Goal: Task Accomplishment & Management: Use online tool/utility

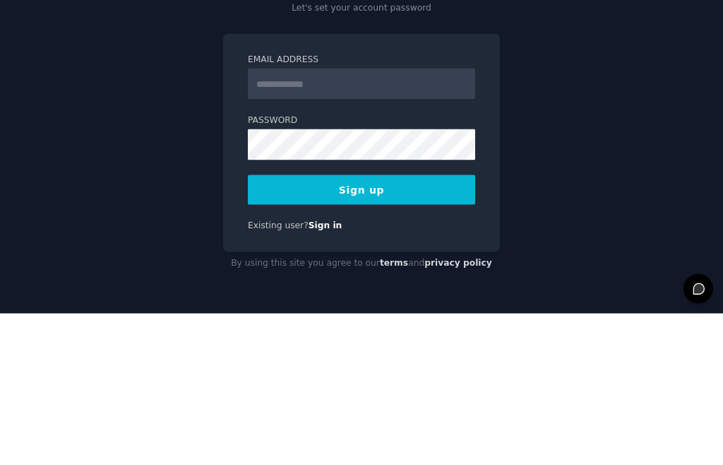
type input "**********"
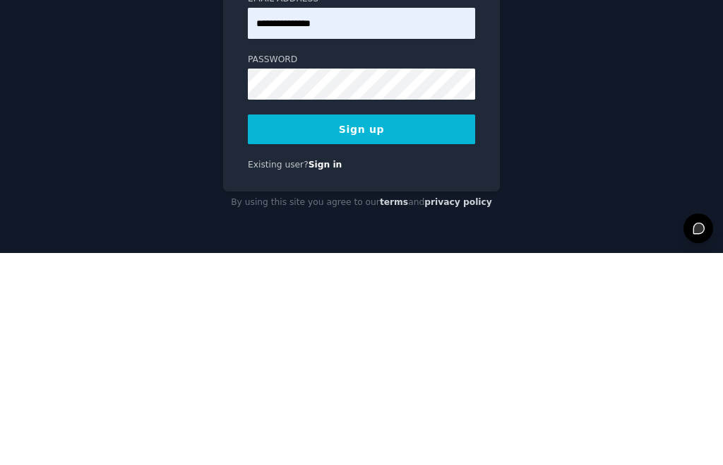
click at [391, 326] on button "Sign up" at bounding box center [361, 341] width 227 height 30
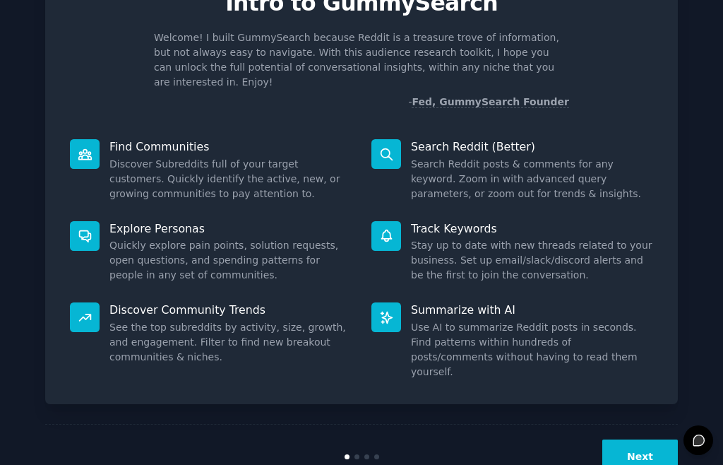
scroll to position [76, 0]
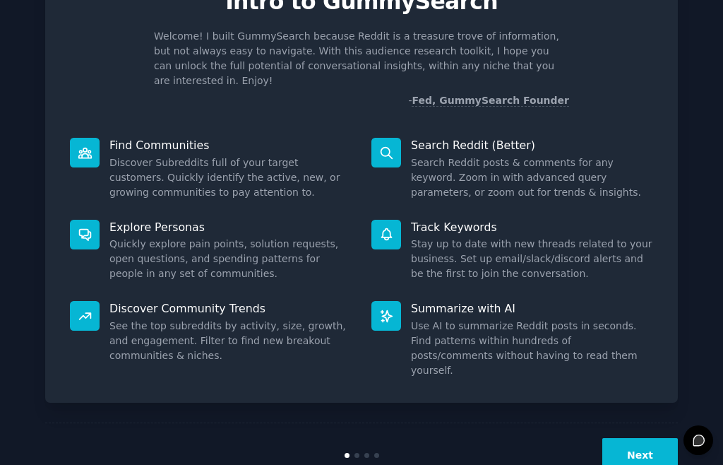
click at [651, 438] on button "Next" at bounding box center [640, 455] width 76 height 35
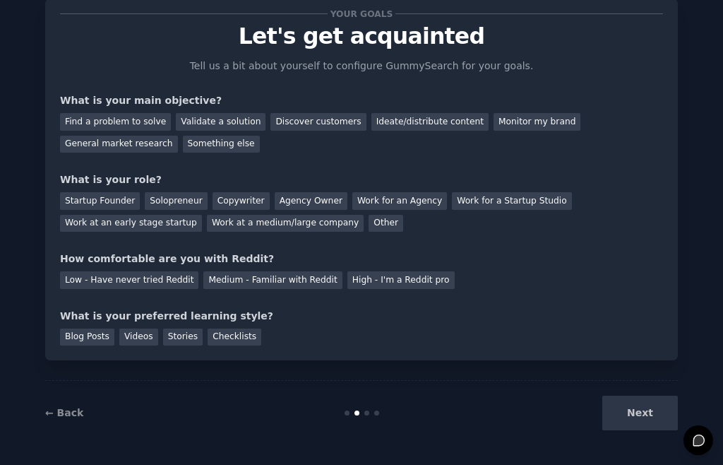
scroll to position [39, 0]
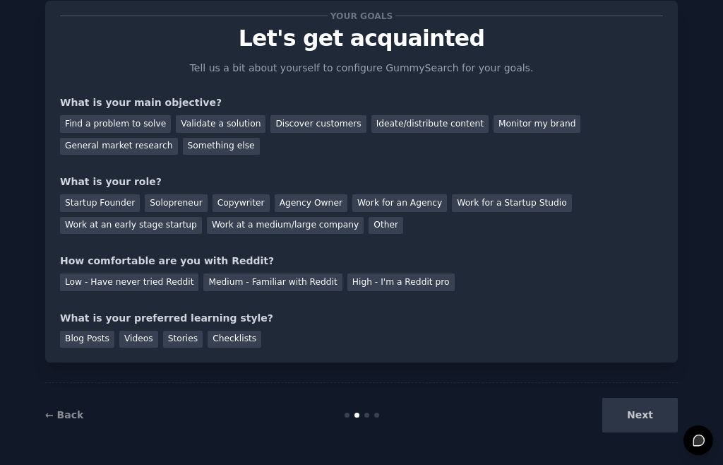
click at [312, 129] on div "Discover customers" at bounding box center [318, 124] width 95 height 18
click at [185, 198] on div "Solopreneur" at bounding box center [176, 203] width 62 height 18
click at [308, 278] on div "Medium - Familiar with Reddit" at bounding box center [272, 282] width 138 height 18
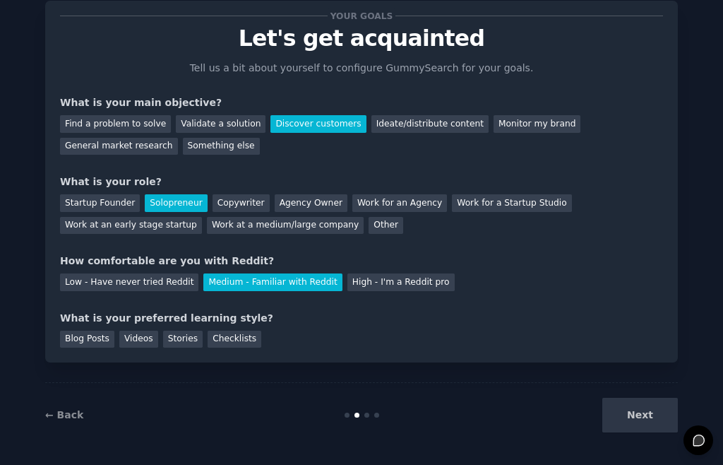
click at [186, 340] on div "Stories" at bounding box center [183, 340] width 40 height 18
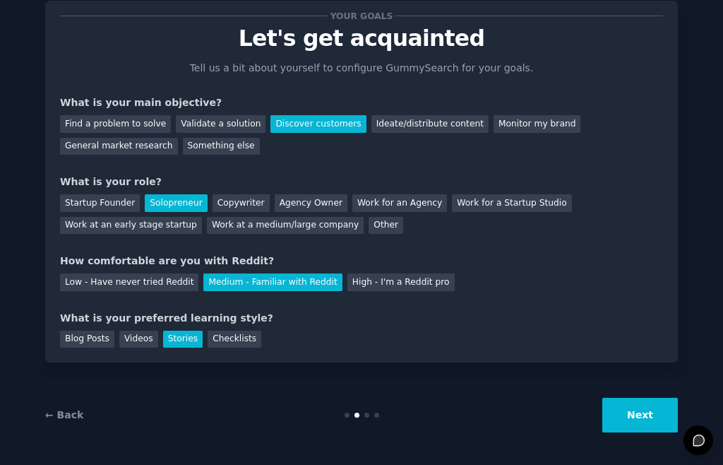
click at [648, 421] on button "Next" at bounding box center [640, 415] width 76 height 35
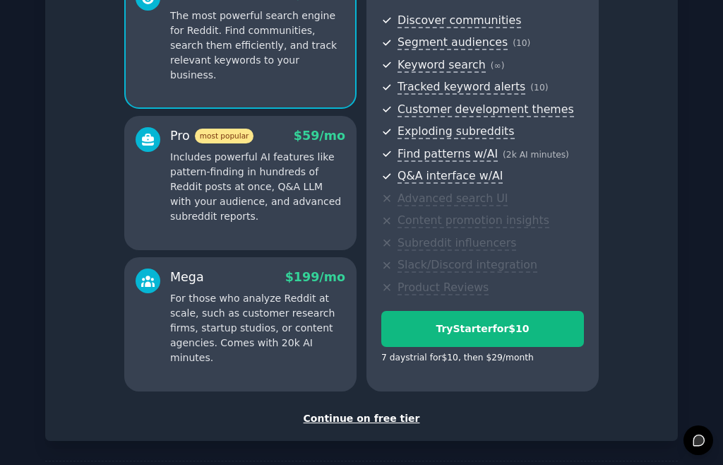
scroll to position [163, 0]
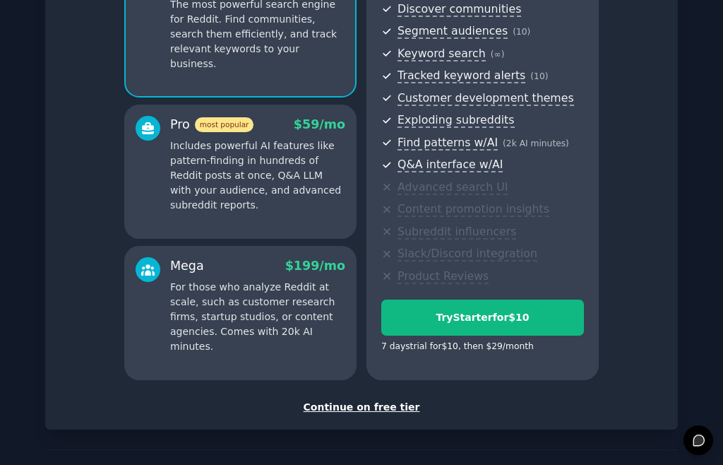
click at [376, 407] on div "Continue on free tier" at bounding box center [361, 407] width 603 height 15
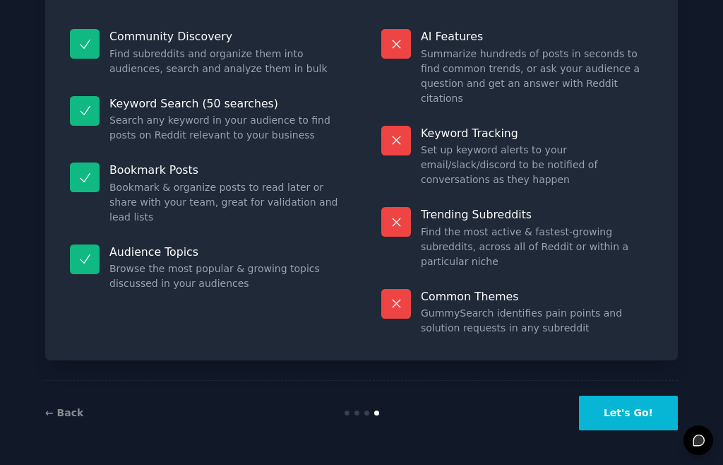
scroll to position [85, 0]
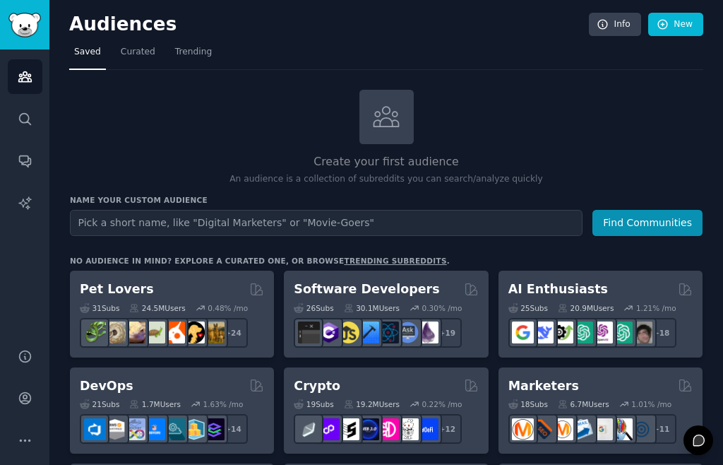
click at [232, 222] on input "text" at bounding box center [326, 223] width 513 height 26
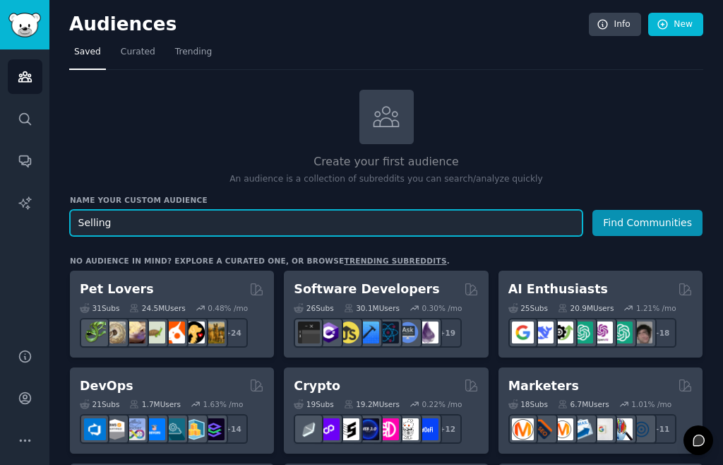
type input "Selling"
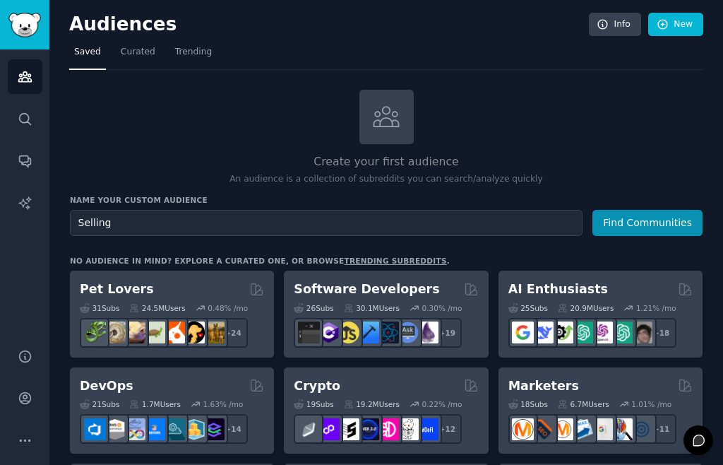
click at [662, 226] on button "Find Communities" at bounding box center [648, 223] width 110 height 26
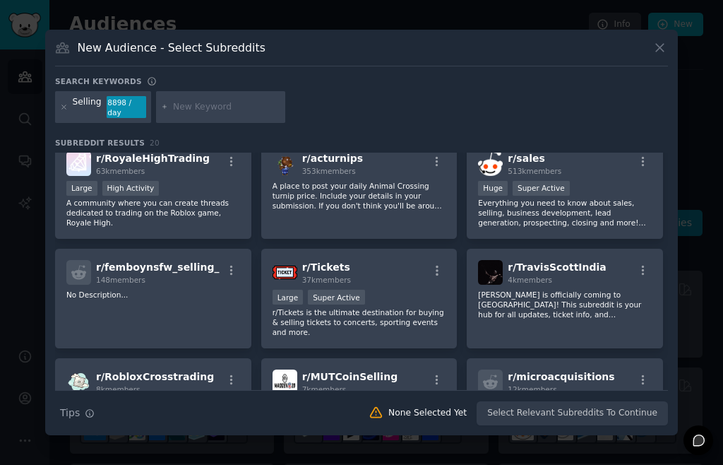
scroll to position [215, 0]
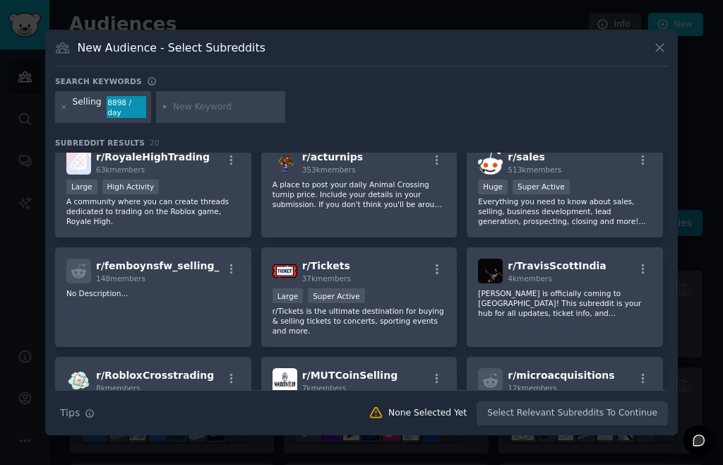
click at [593, 212] on p "Everything you need to know about sales, selling, business development, lead ge…" at bounding box center [565, 211] width 174 height 30
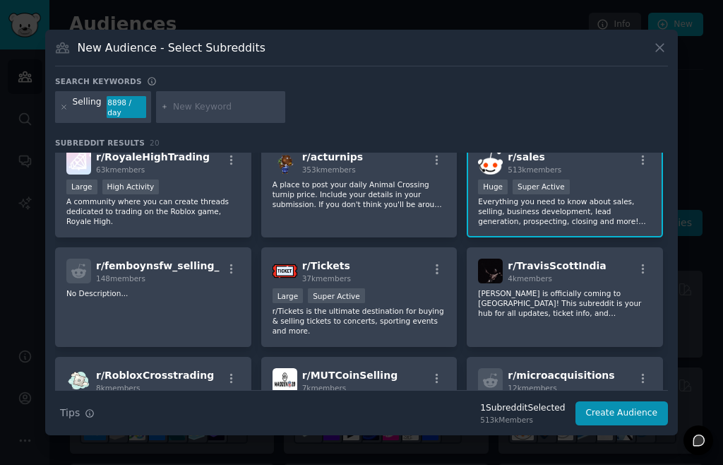
click at [638, 412] on button "Create Audience" at bounding box center [622, 413] width 93 height 24
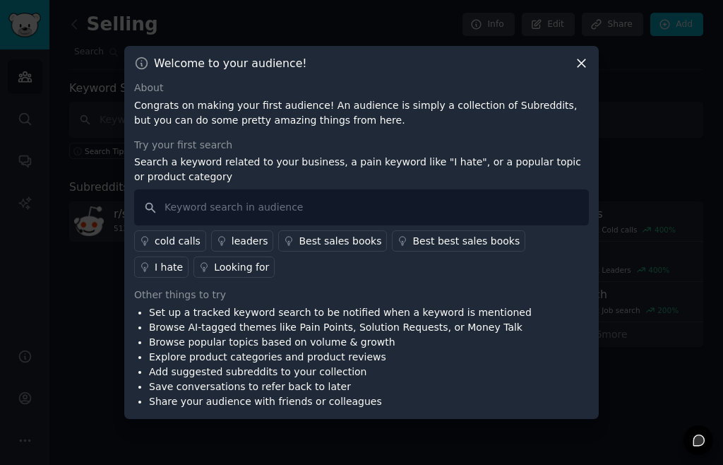
click at [547, 357] on div "Set up a tracked keyword search to be notified when a keyword is mentioned Brow…" at bounding box center [361, 357] width 455 height 104
click at [254, 209] on input "text" at bounding box center [361, 207] width 455 height 36
click at [323, 205] on input "Sales training" at bounding box center [361, 207] width 455 height 36
click at [258, 209] on input "Sales training" at bounding box center [361, 207] width 455 height 36
click at [195, 199] on input "Sales training" at bounding box center [361, 207] width 455 height 36
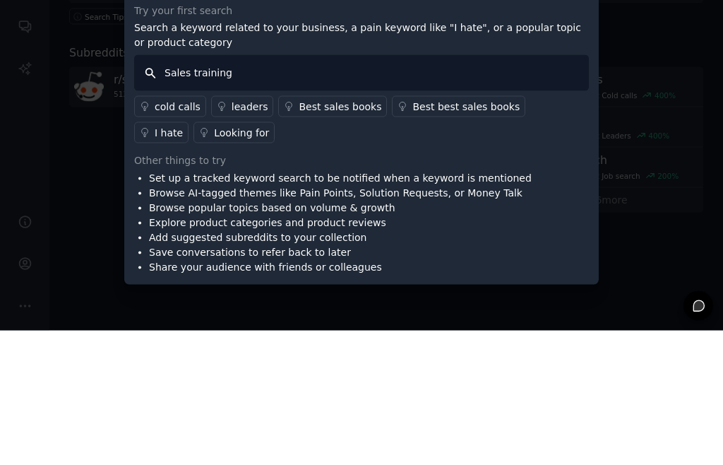
click at [189, 189] on input "Sales training" at bounding box center [361, 207] width 455 height 36
type input "training"
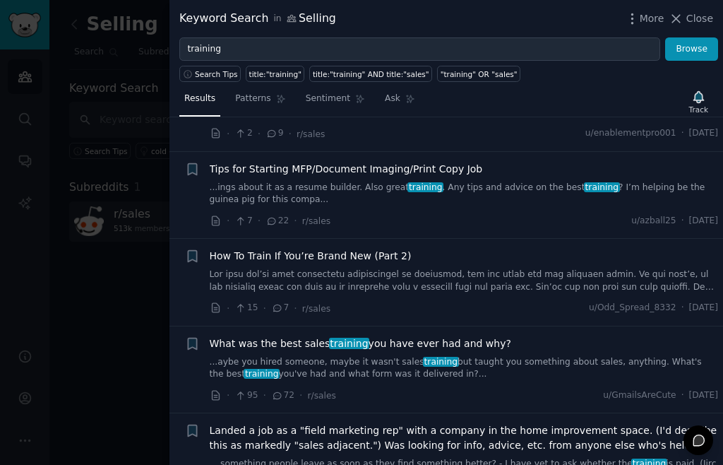
scroll to position [860, 0]
click at [484, 356] on link "...aybe you hired someone, maybe it wasn't sales training but taught you someth…" at bounding box center [464, 368] width 509 height 25
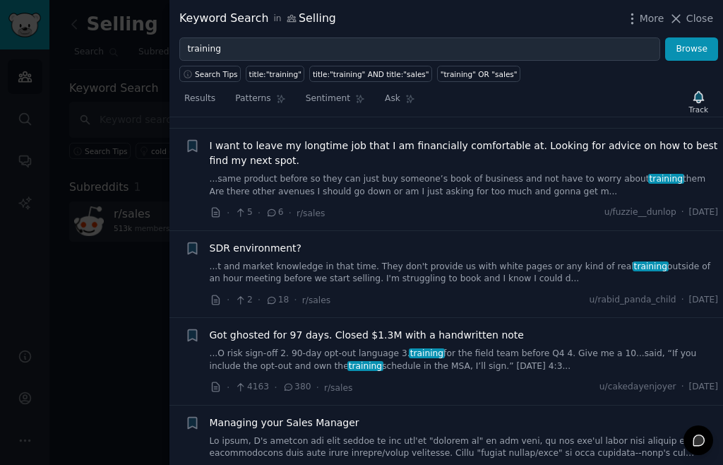
scroll to position [1546, 0]
click at [475, 347] on link "...O risk sign-off 2. 90-day opt-out language 3. training for the field team be…" at bounding box center [464, 359] width 509 height 25
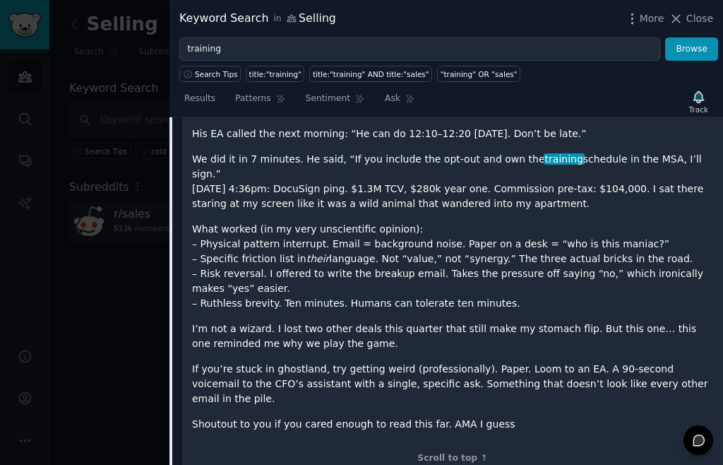
scroll to position [1999, 0]
